Goal: Book appointment/travel/reservation

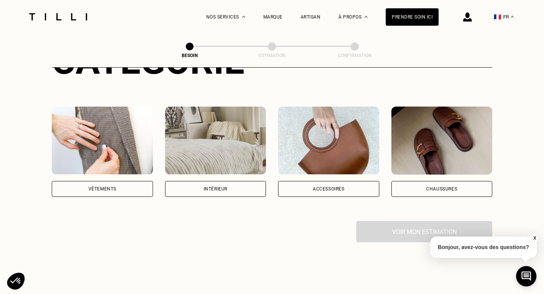
scroll to position [119, 0]
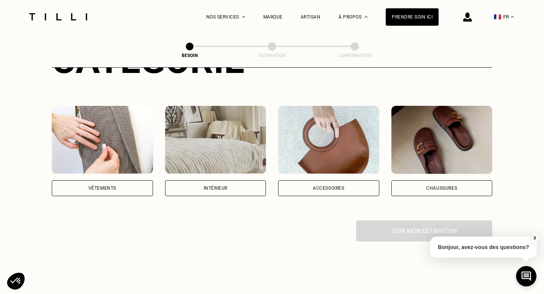
click at [122, 145] on img at bounding box center [102, 140] width 101 height 68
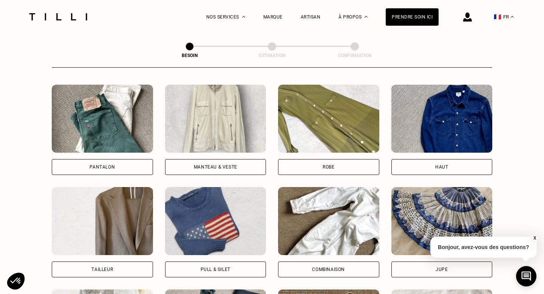
scroll to position [346, 0]
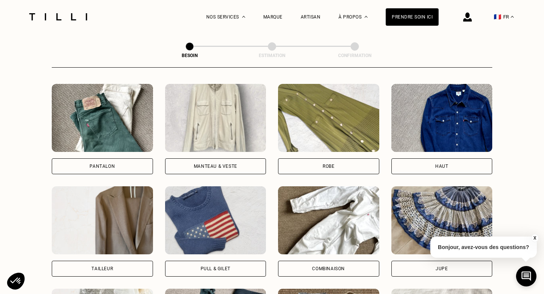
click at [134, 159] on div "Pantalon" at bounding box center [102, 166] width 101 height 16
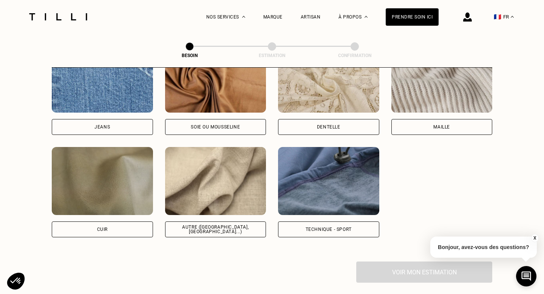
scroll to position [817, 0]
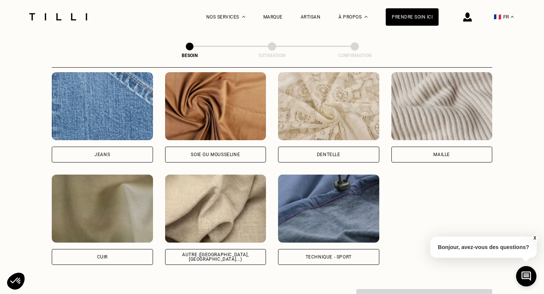
click at [202, 223] on img at bounding box center [215, 208] width 101 height 68
select select "FR"
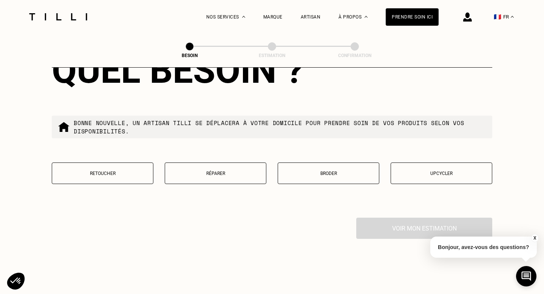
scroll to position [1268, 0]
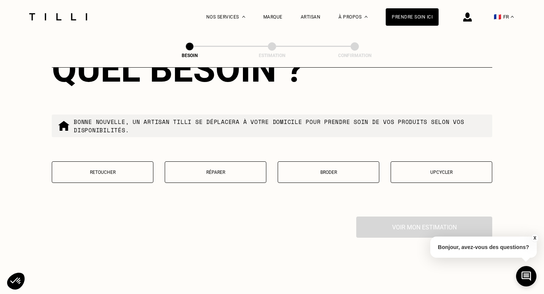
click at [426, 161] on button "Upcycler" at bounding box center [441, 172] width 102 height 22
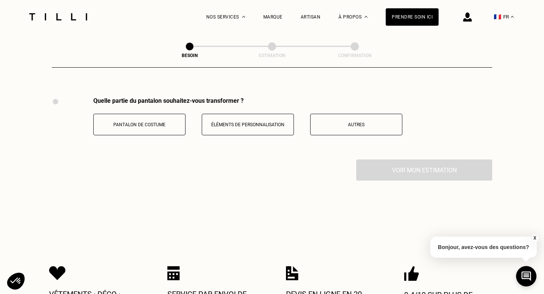
scroll to position [1393, 0]
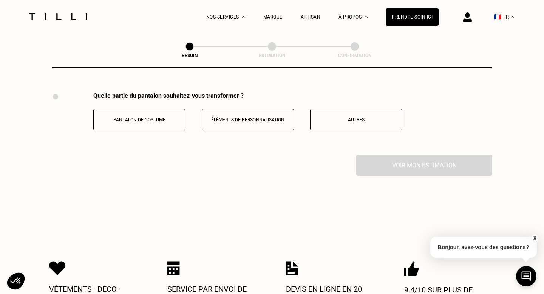
click at [171, 117] on p "Pantalon de costume" at bounding box center [139, 119] width 84 height 5
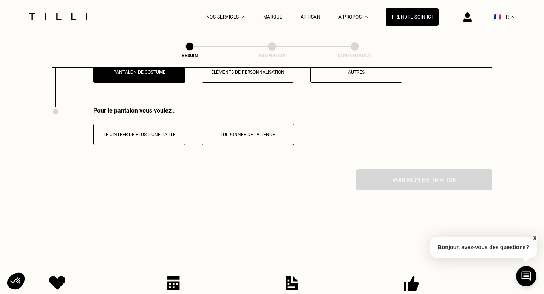
scroll to position [1441, 0]
click at [235, 131] on p "Lui donner de la tenue" at bounding box center [248, 133] width 84 height 5
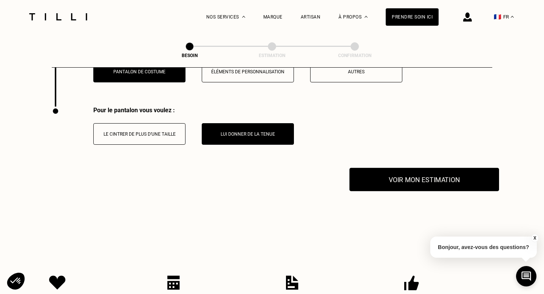
click at [408, 174] on button "Voir mon estimation" at bounding box center [424, 179] width 150 height 23
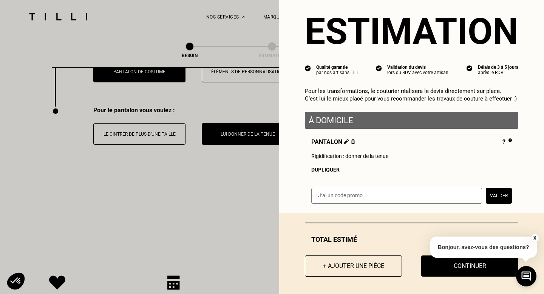
scroll to position [16, 0]
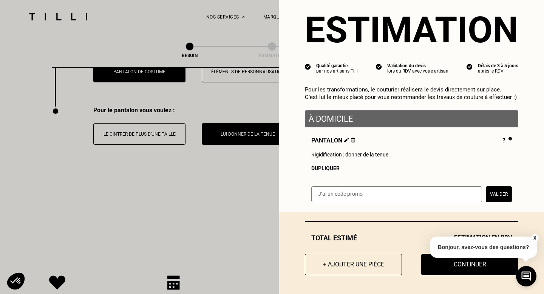
click at [366, 117] on p "À domicile" at bounding box center [412, 118] width 206 height 9
click at [332, 126] on div "À domicile" at bounding box center [411, 118] width 213 height 17
click at [534, 238] on button "X" at bounding box center [535, 238] width 8 height 8
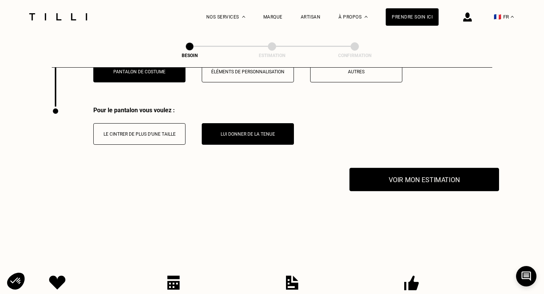
click at [424, 168] on button "Voir mon estimation" at bounding box center [424, 179] width 150 height 23
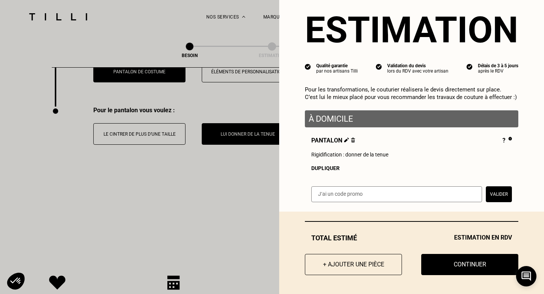
click at [505, 139] on div at bounding box center [508, 141] width 6 height 8
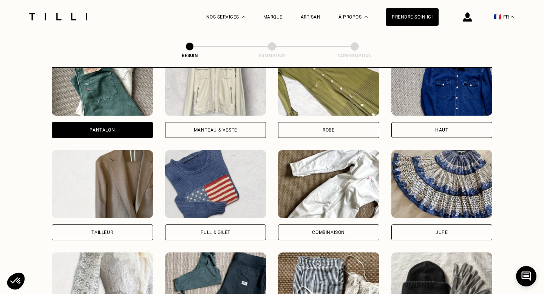
scroll to position [424, 0]
